Goal: Transaction & Acquisition: Register for event/course

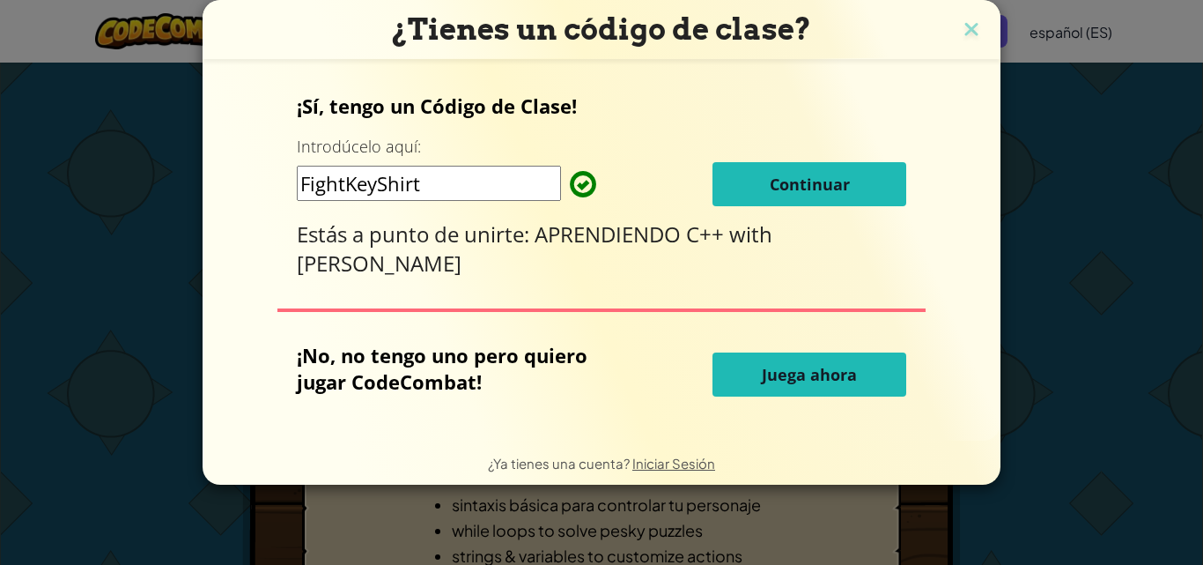
click at [813, 192] on span "Continuar" at bounding box center [810, 183] width 80 height 21
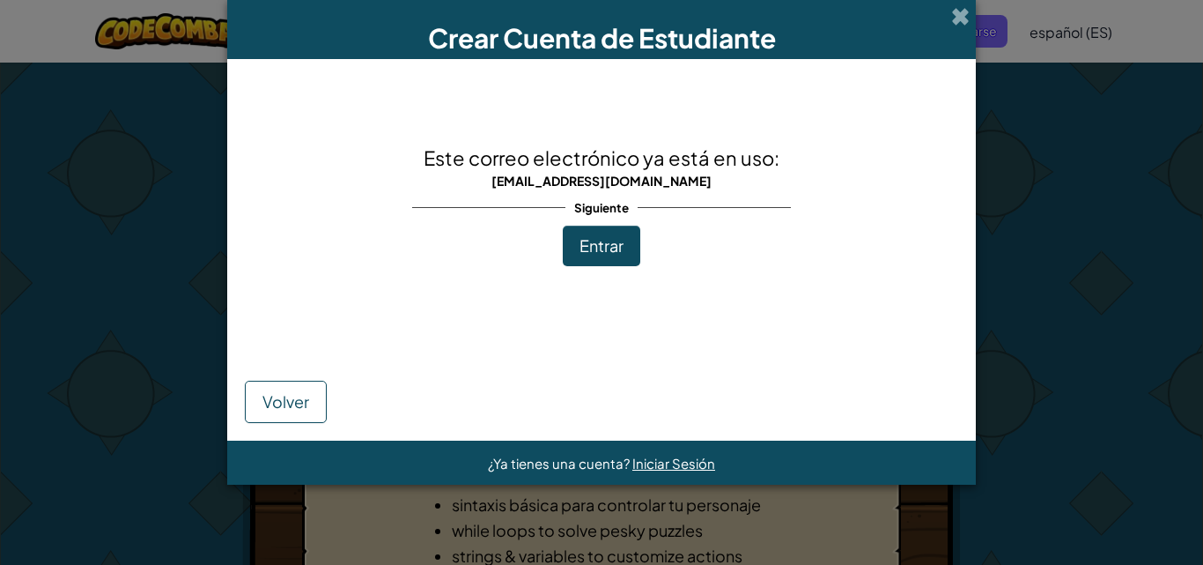
click at [421, 381] on div "Volver" at bounding box center [601, 377] width 713 height 91
click at [604, 227] on button "Entrar" at bounding box center [602, 245] width 78 height 41
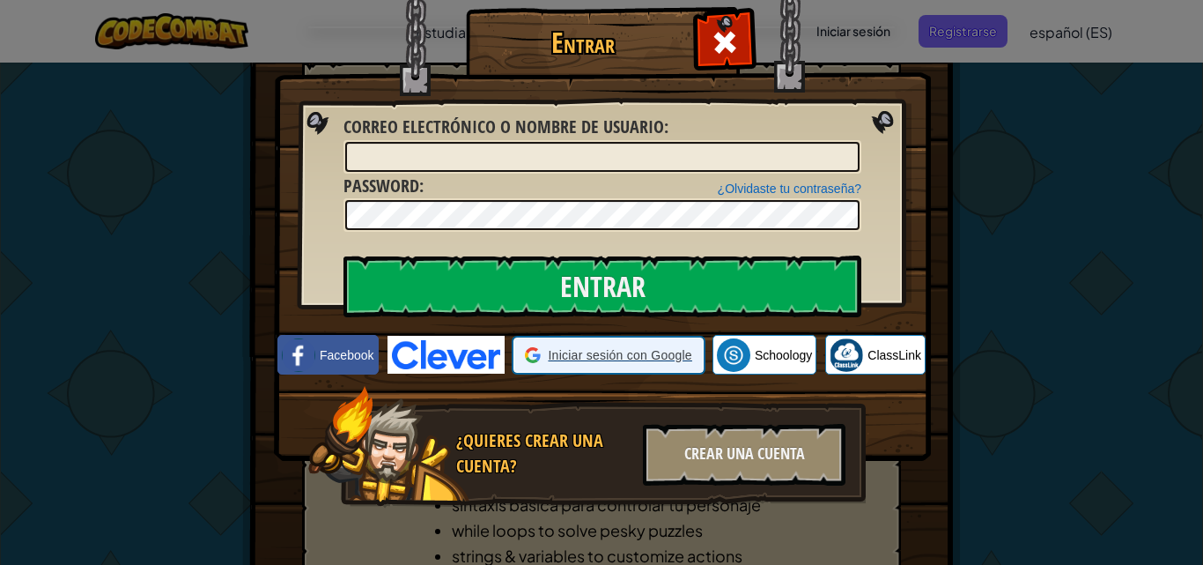
click at [587, 352] on span "Iniciar sesión con Google" at bounding box center [620, 355] width 144 height 18
